Goal: Information Seeking & Learning: Learn about a topic

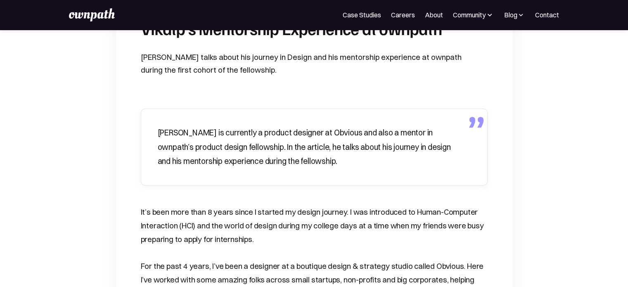
scroll to position [206, 0]
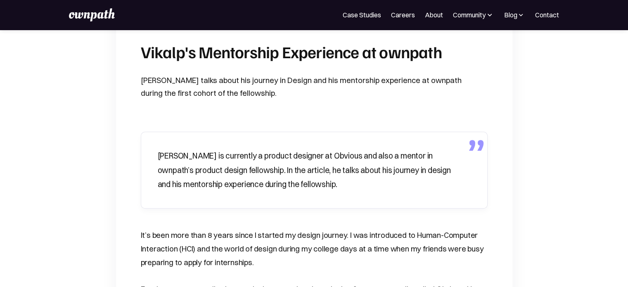
click at [103, 14] on img at bounding box center [91, 14] width 45 height 13
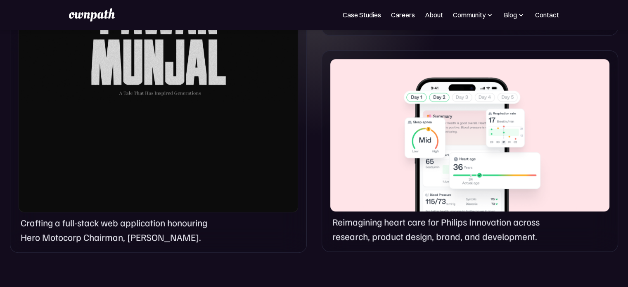
scroll to position [619, 0]
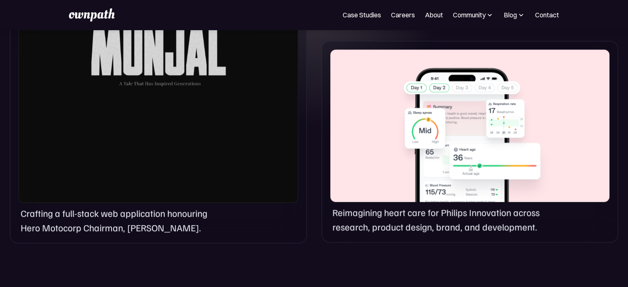
click at [517, 131] on div at bounding box center [469, 126] width 279 height 153
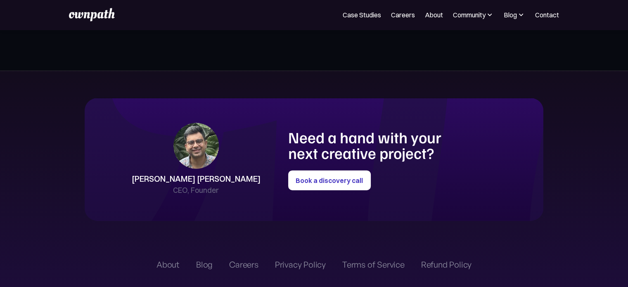
scroll to position [1858, 0]
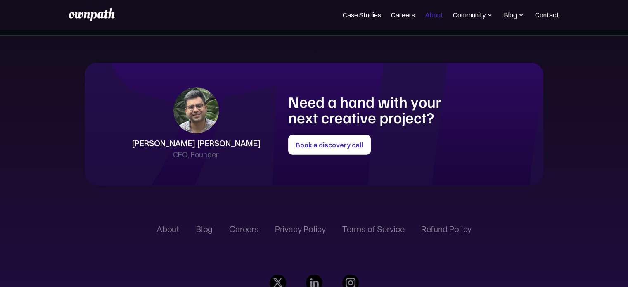
click at [428, 15] on link "About" at bounding box center [434, 15] width 18 height 10
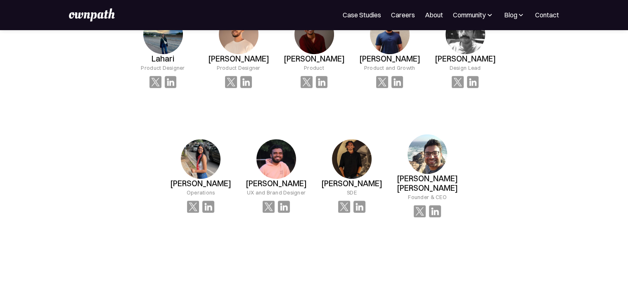
scroll to position [550, 0]
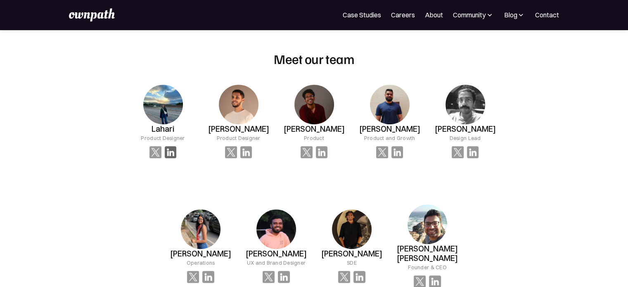
click at [171, 151] on img at bounding box center [171, 152] width 12 height 12
click at [171, 152] on img at bounding box center [171, 152] width 12 height 12
click at [174, 107] on img at bounding box center [163, 105] width 40 height 40
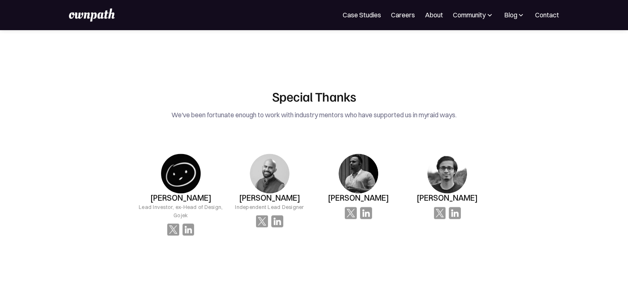
scroll to position [1307, 0]
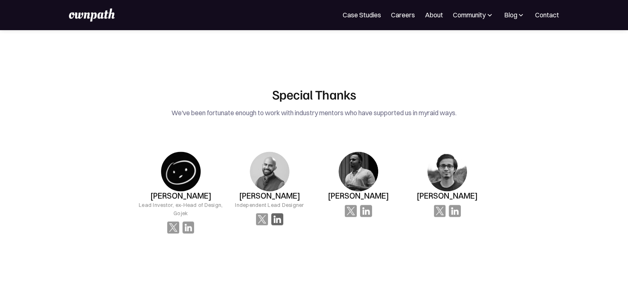
click at [273, 213] on img at bounding box center [277, 219] width 12 height 12
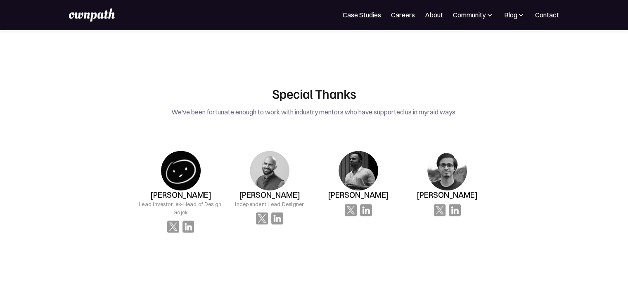
scroll to position [1307, 0]
